Goal: Task Accomplishment & Management: Manage account settings

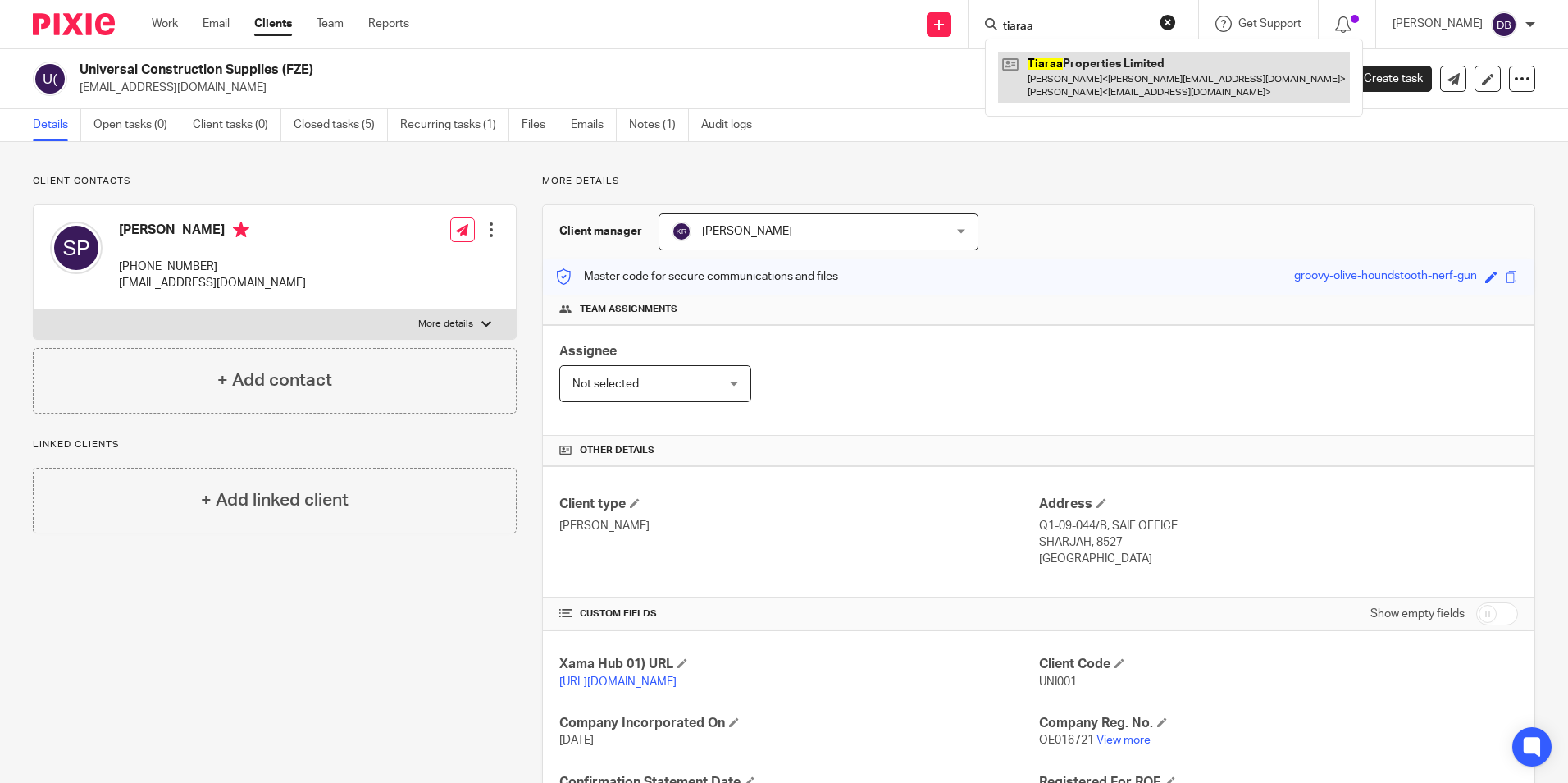
type input "tiaraa"
click at [1074, 82] on link at bounding box center [1174, 76] width 352 height 51
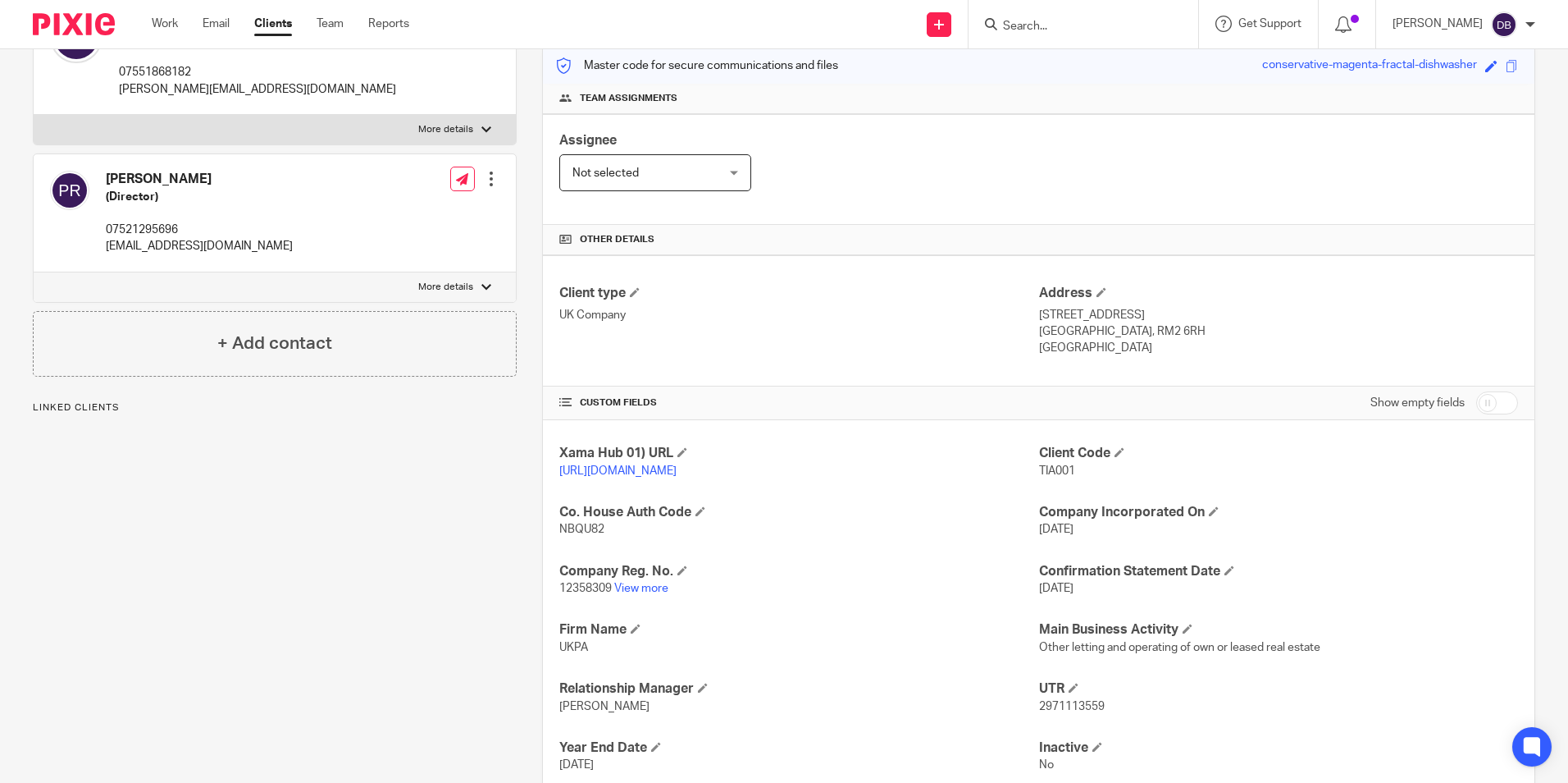
scroll to position [246, 0]
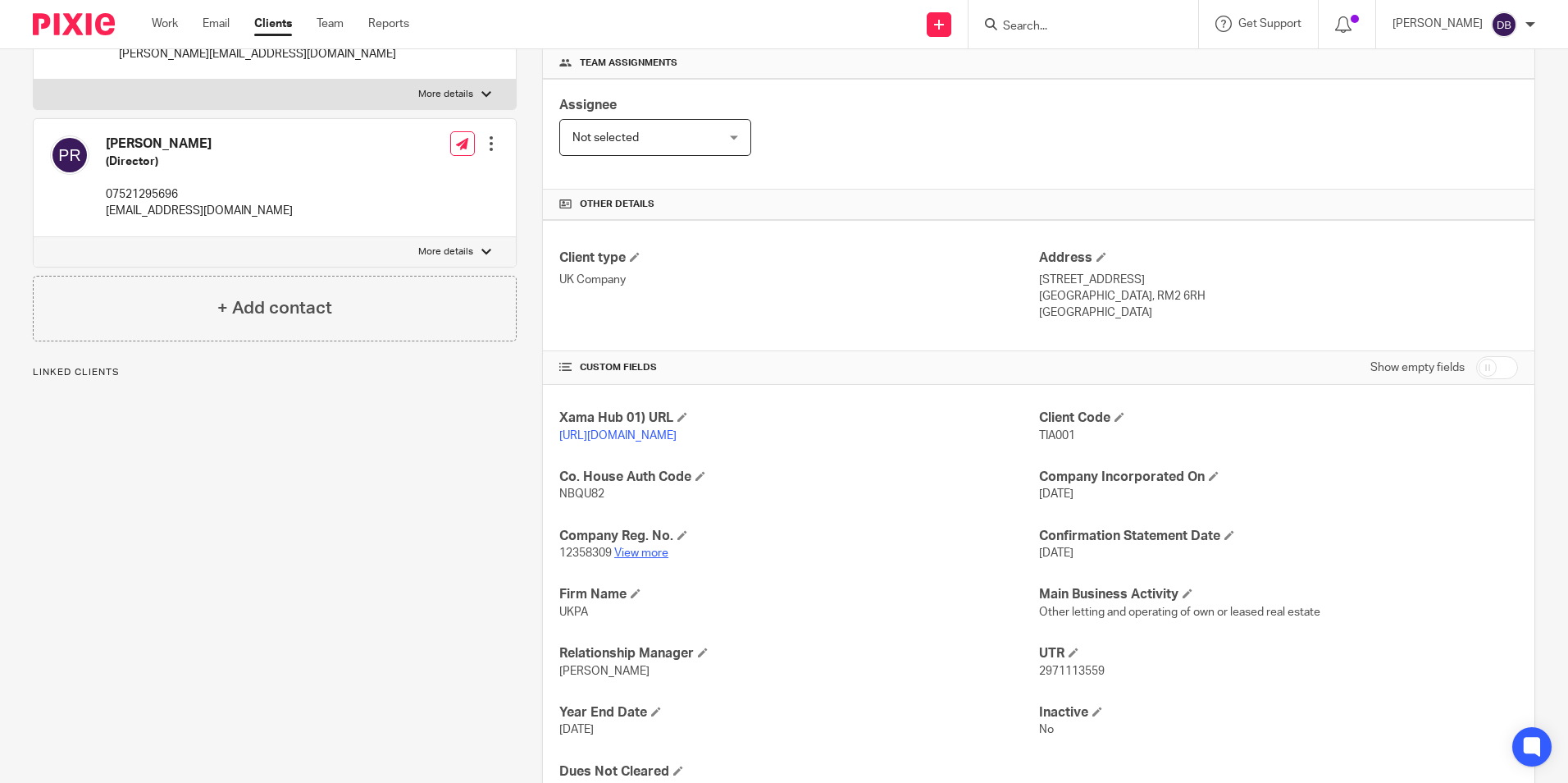
click at [641, 559] on link "View more" at bounding box center [641, 553] width 54 height 11
click at [161, 29] on link "Work" at bounding box center [165, 24] width 27 height 17
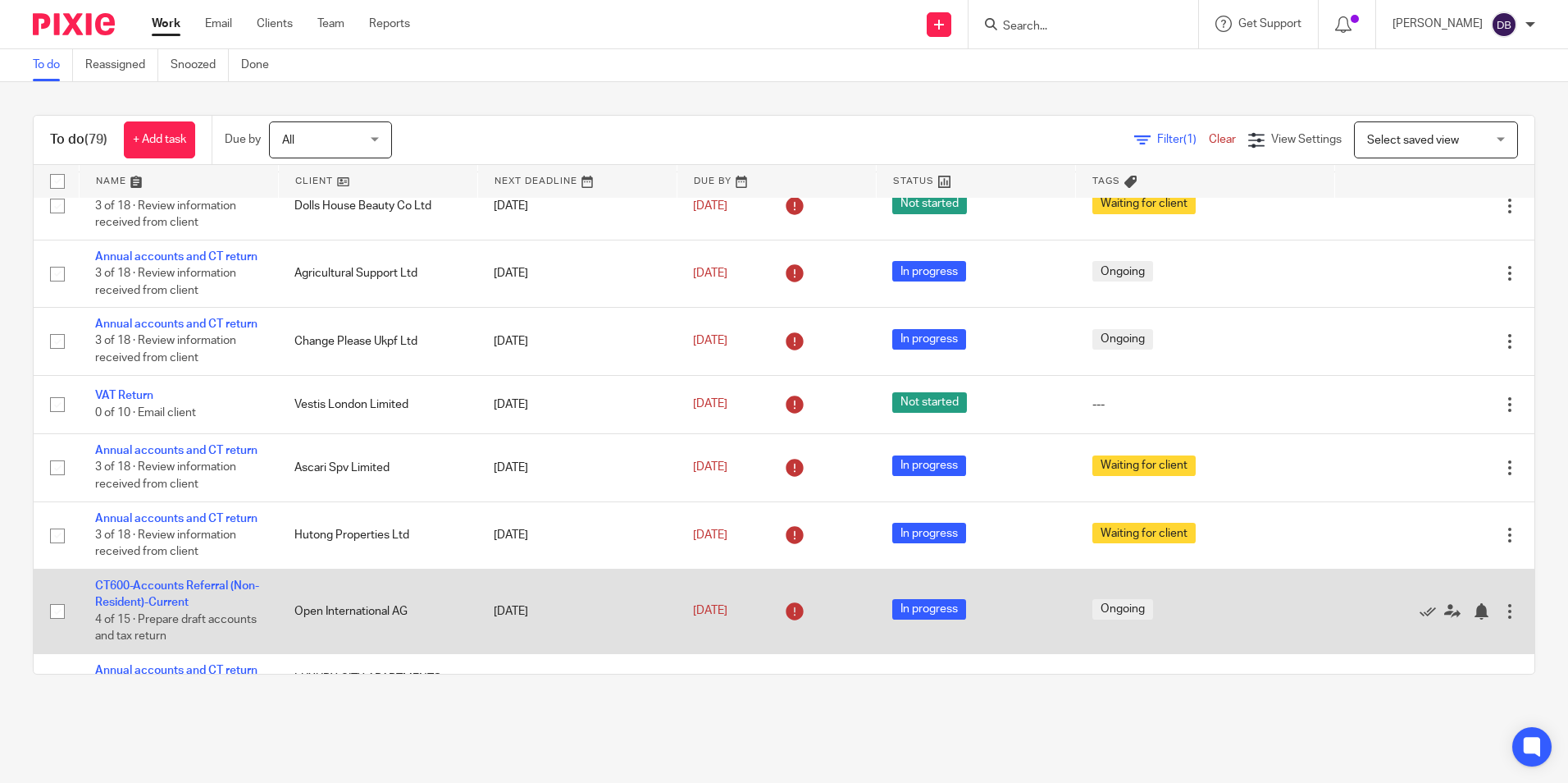
scroll to position [410, 0]
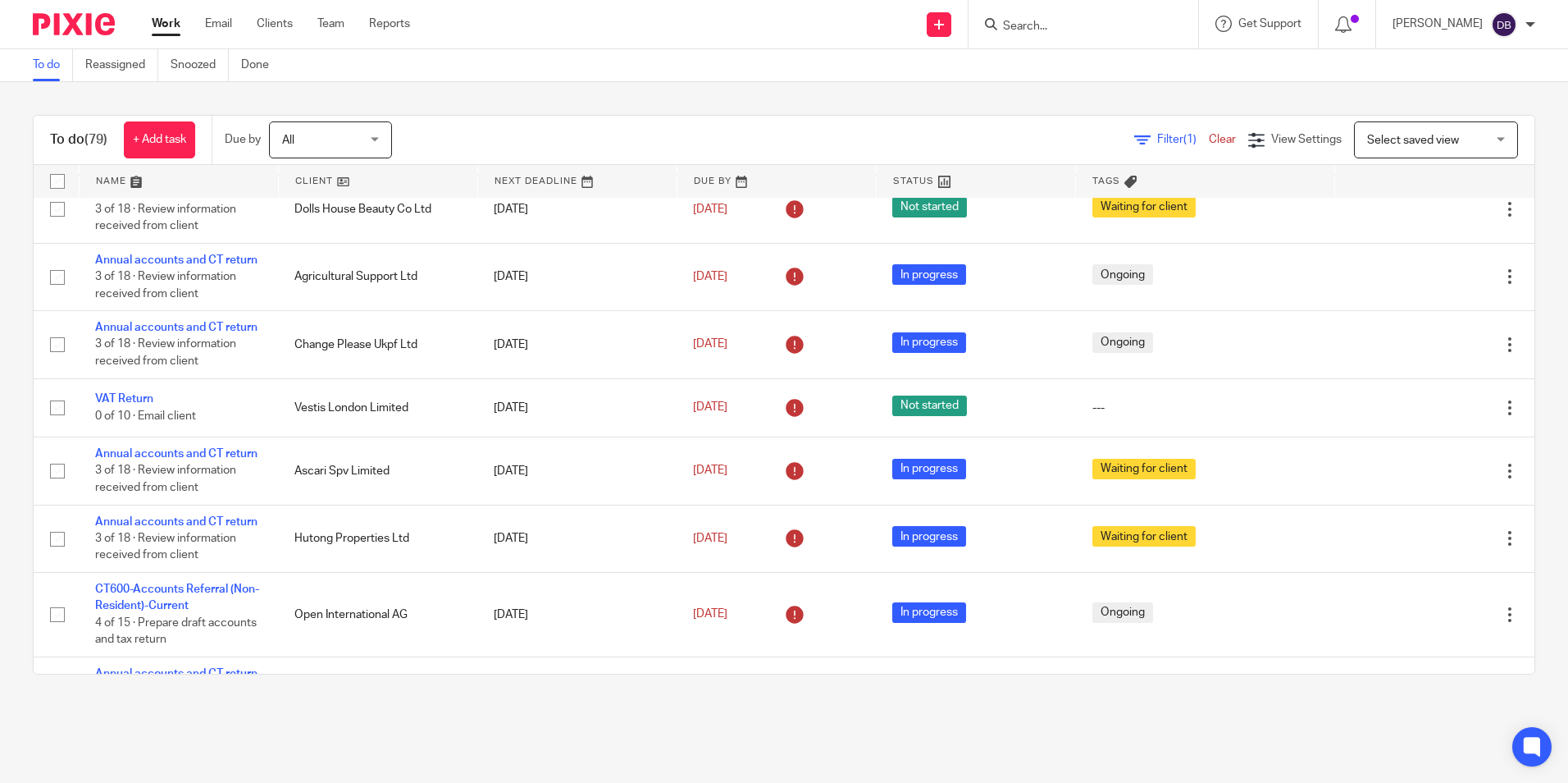
click at [1112, 18] on form at bounding box center [1089, 24] width 175 height 20
click at [1097, 29] on input "Search" at bounding box center [1075, 27] width 147 height 15
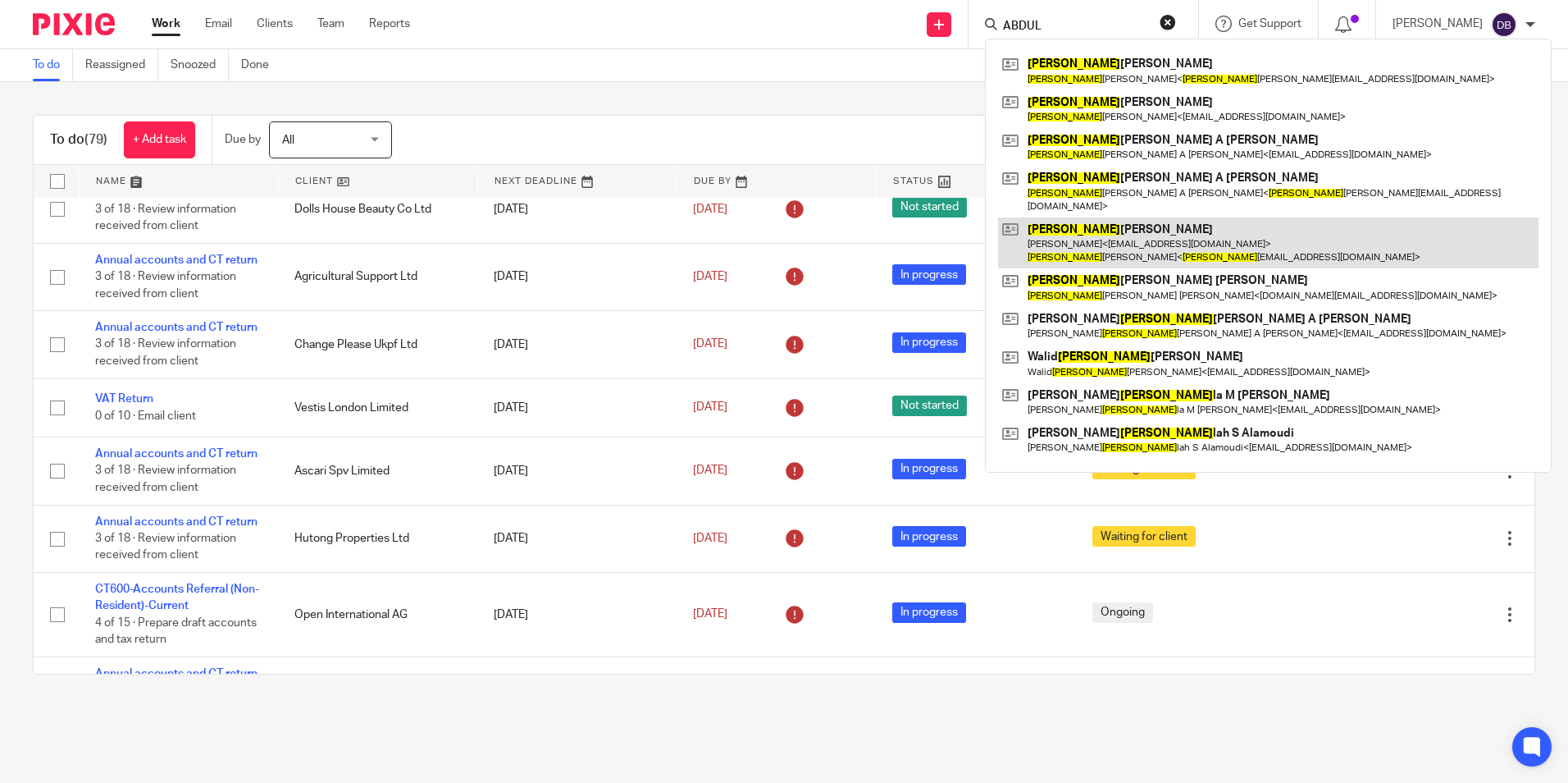
type input "ABDUL"
click at [1079, 229] on link at bounding box center [1268, 242] width 540 height 51
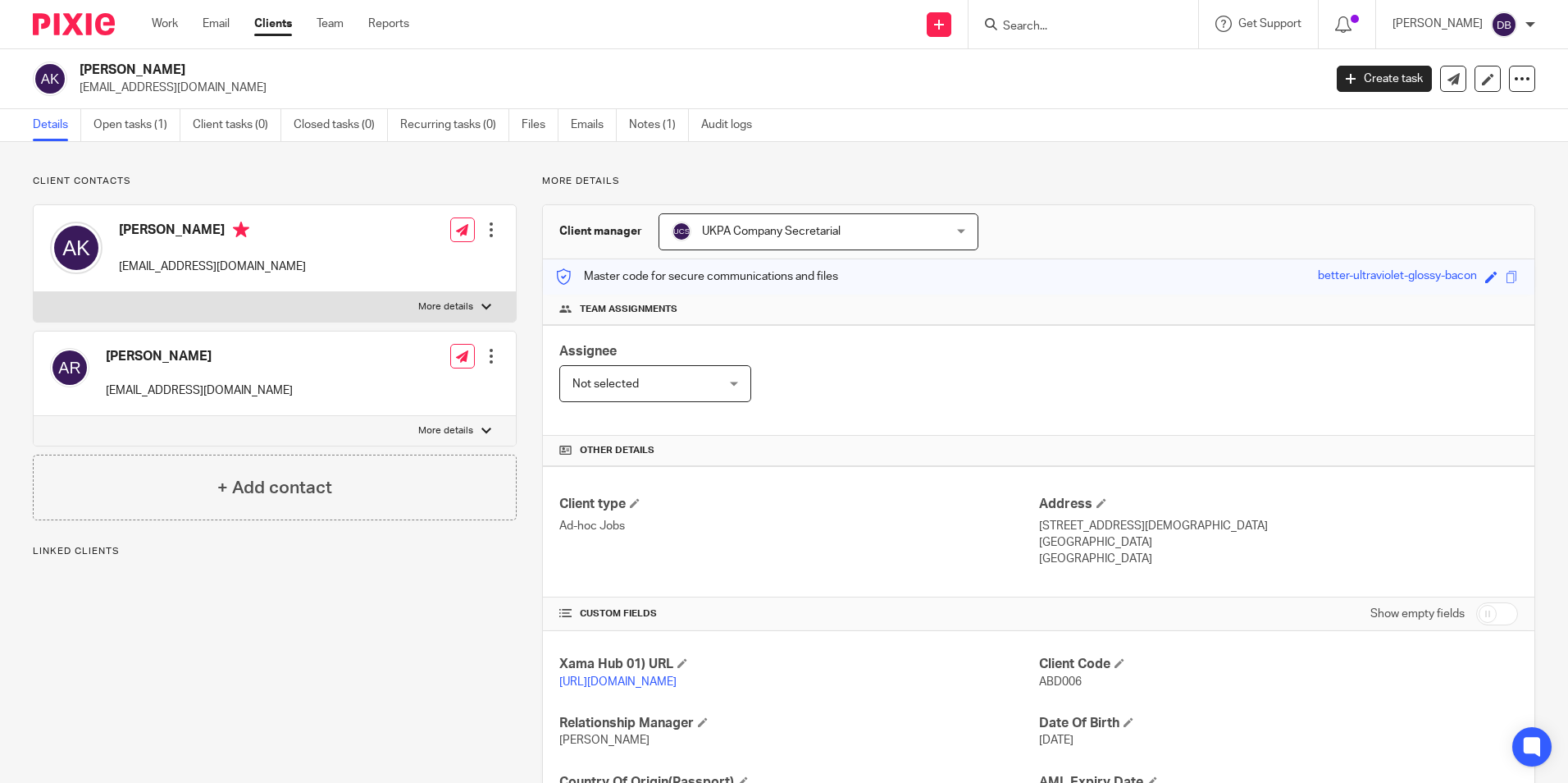
click at [483, 355] on div at bounding box center [492, 356] width 17 height 17
click at [415, 392] on link "Edit contact" at bounding box center [413, 392] width 157 height 24
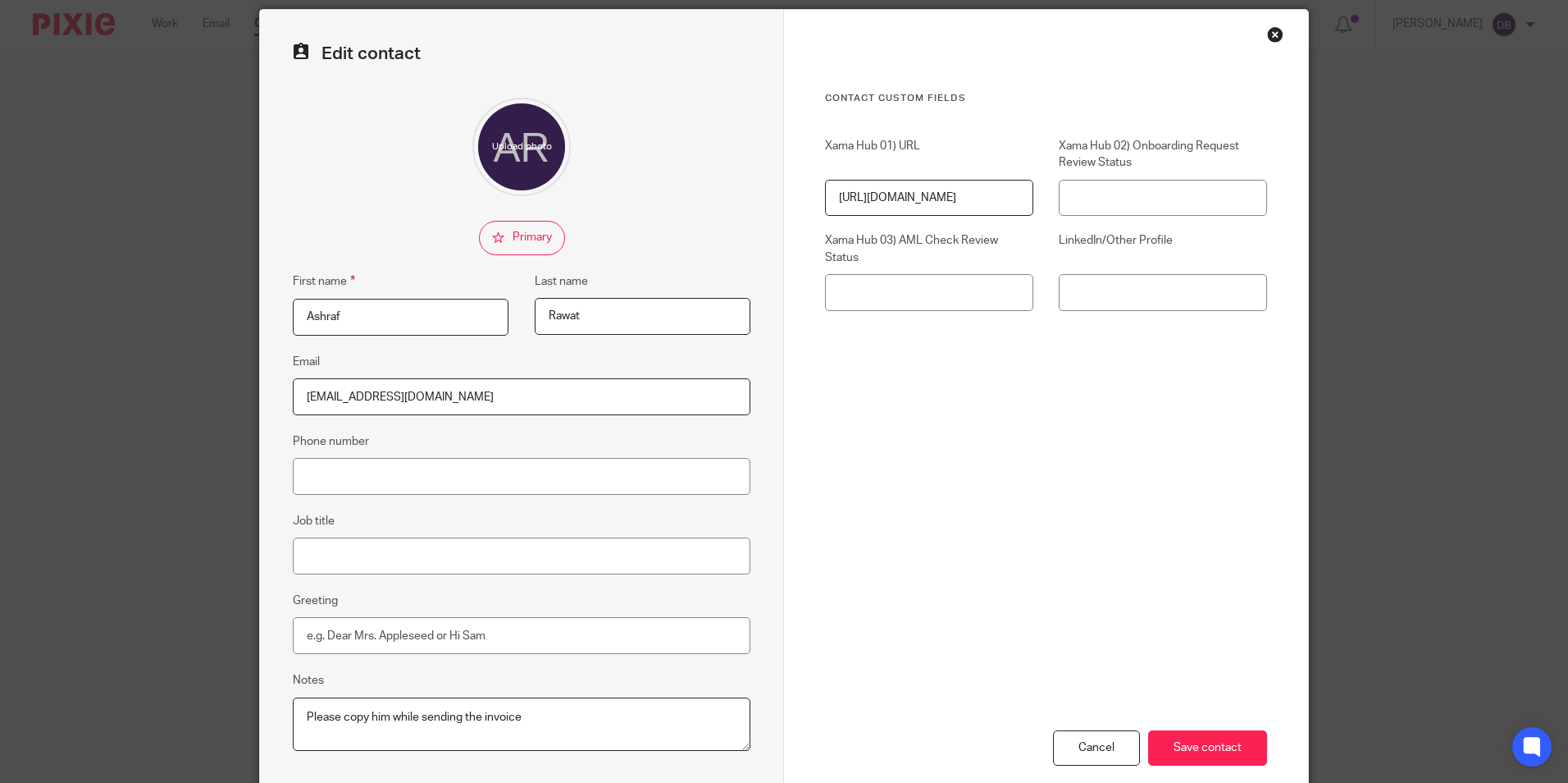
scroll to position [82, 0]
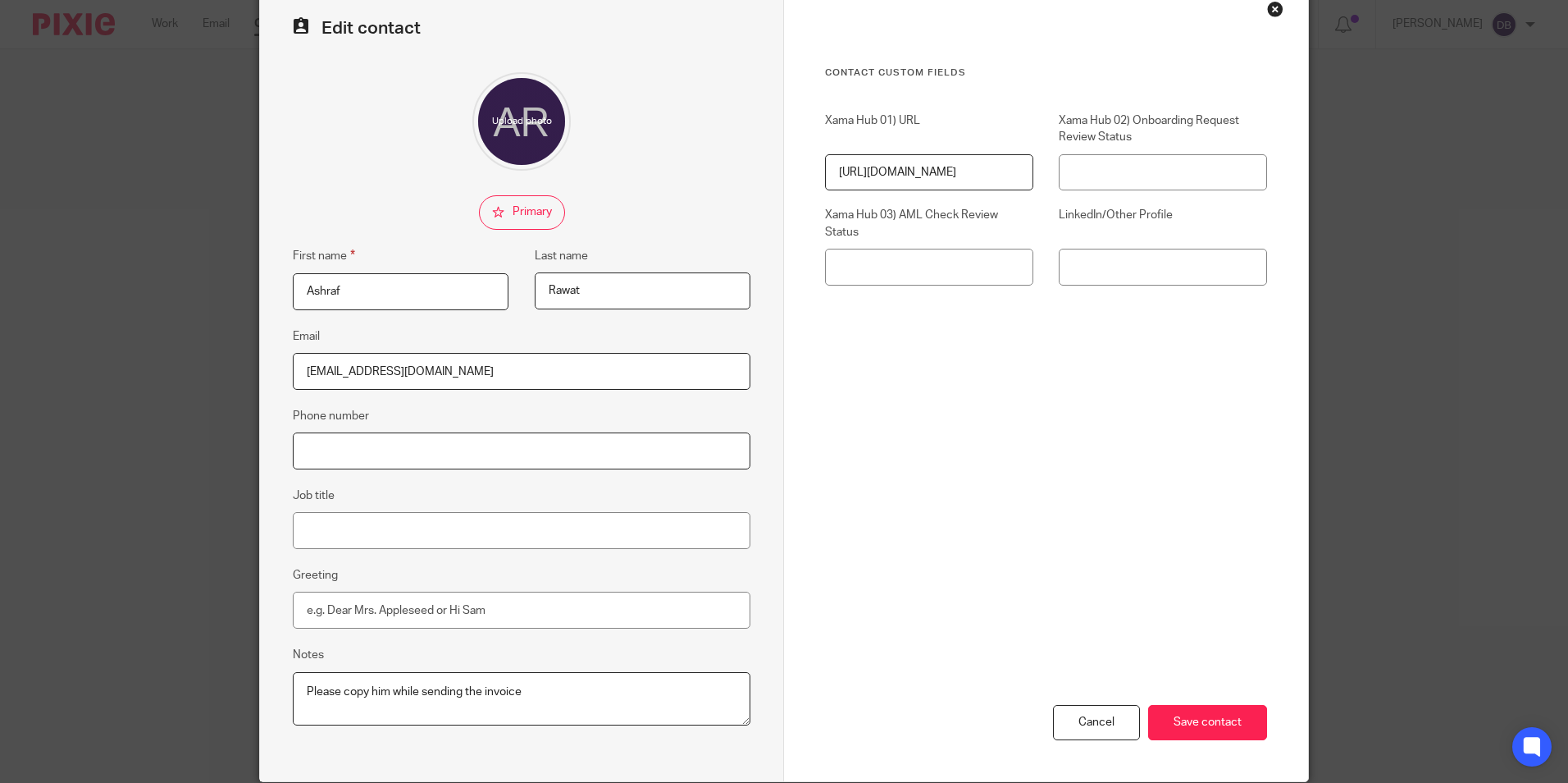
click at [373, 447] on input "Phone number" at bounding box center [521, 450] width 458 height 37
paste input "[PHONE_NUMBER]"
type input "[PHONE_NUMBER]"
click at [1170, 716] on input "Save contact" at bounding box center [1207, 722] width 119 height 35
click at [1227, 732] on input "Save contact" at bounding box center [1207, 722] width 119 height 35
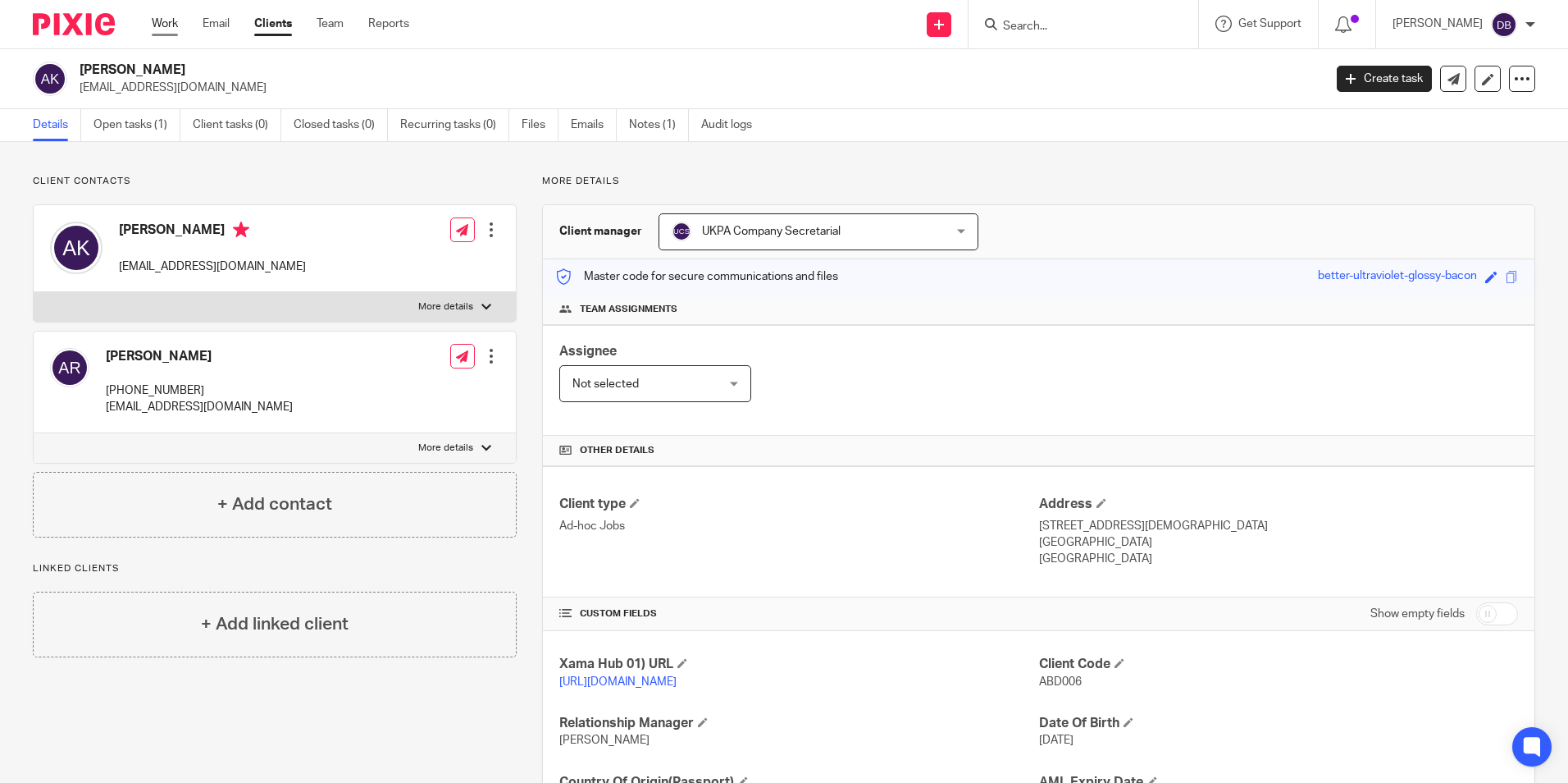
click at [170, 17] on link "Work" at bounding box center [165, 24] width 27 height 17
